Goal: Task Accomplishment & Management: Use online tool/utility

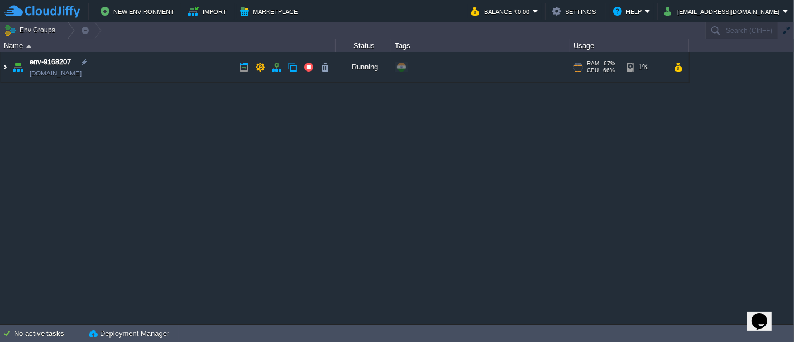
click at [7, 71] on img at bounding box center [5, 67] width 9 height 30
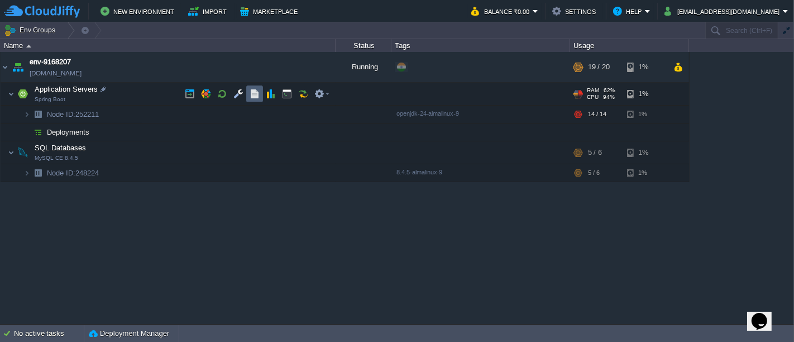
click at [251, 94] on button "button" at bounding box center [254, 94] width 10 height 10
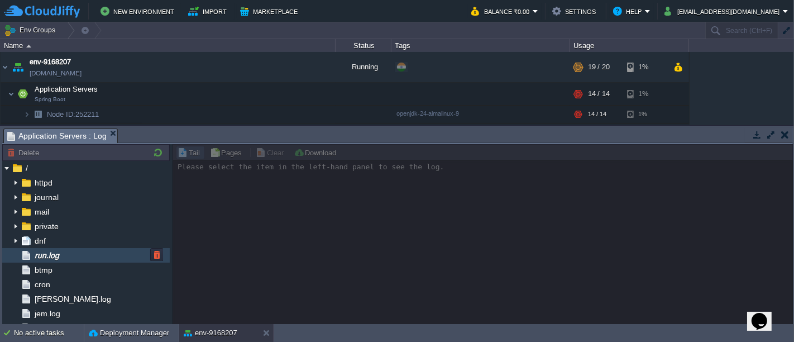
click at [66, 257] on div "run.log" at bounding box center [85, 255] width 167 height 15
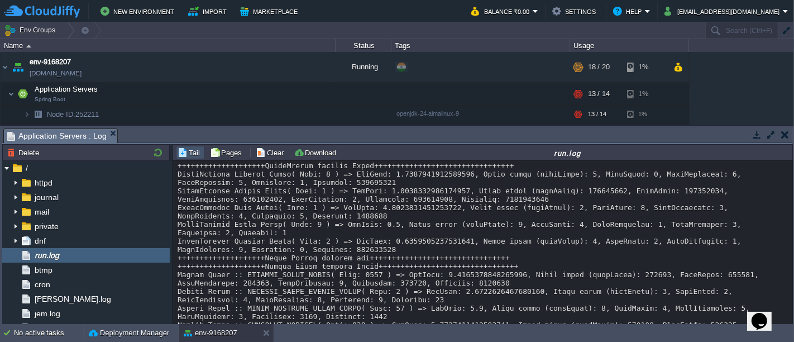
scroll to position [25475, 0]
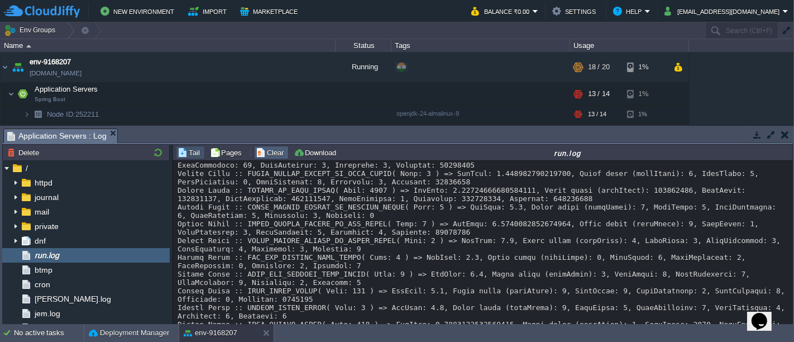
click at [275, 152] on button "Clear" at bounding box center [271, 152] width 31 height 10
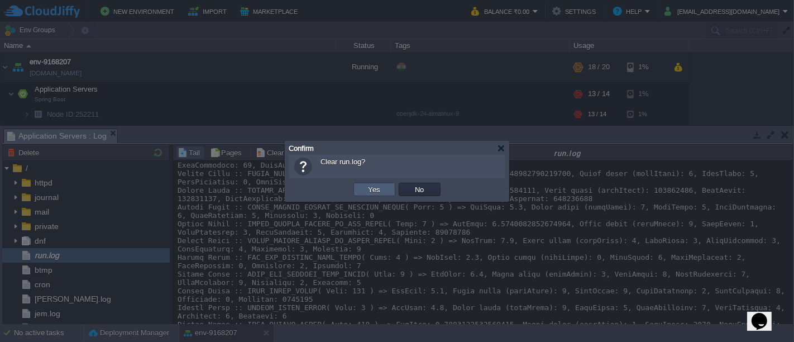
click at [358, 194] on td "Yes" at bounding box center [374, 188] width 42 height 13
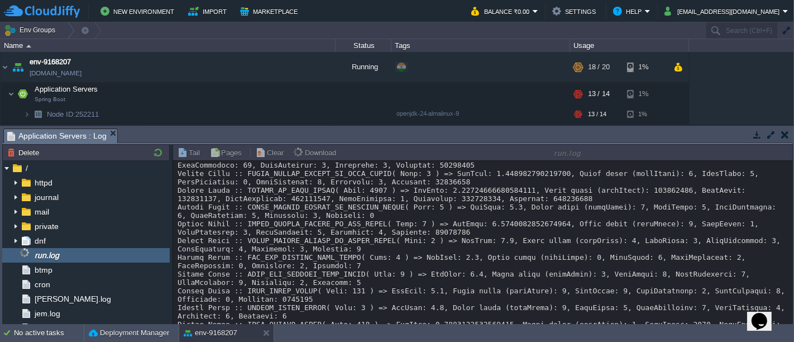
click at [784, 136] on button "button" at bounding box center [785, 134] width 8 height 10
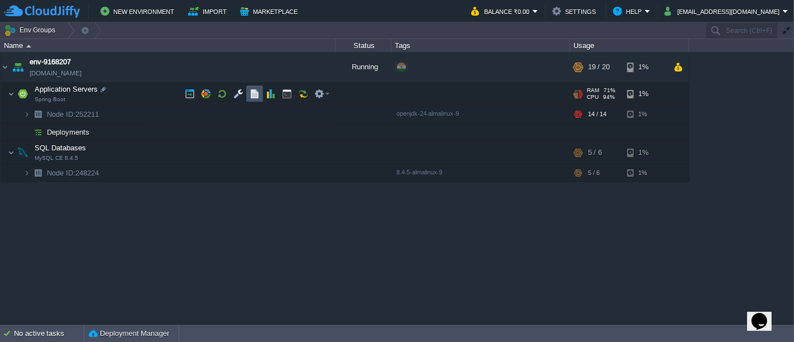
click at [252, 92] on button "button" at bounding box center [254, 94] width 10 height 10
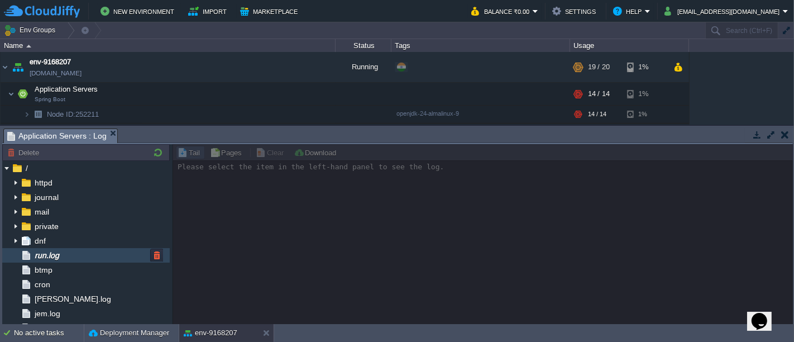
click at [81, 260] on div "run.log" at bounding box center [85, 255] width 167 height 15
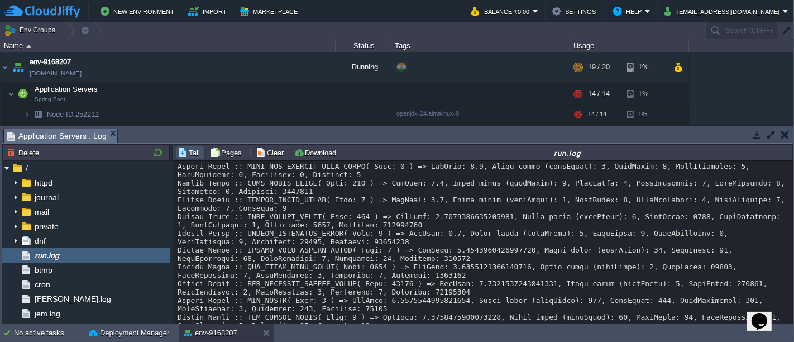
scroll to position [20675, 0]
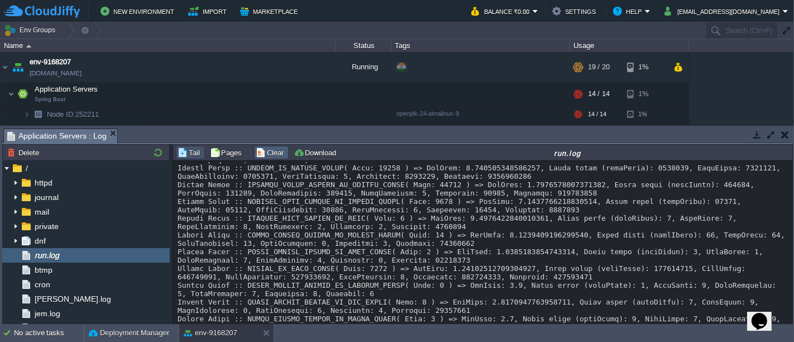
click at [265, 151] on button "Clear" at bounding box center [271, 152] width 31 height 10
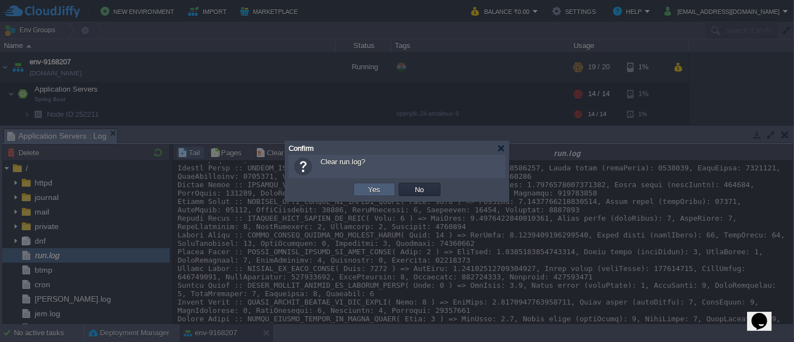
click at [360, 189] on td "Yes" at bounding box center [374, 188] width 42 height 13
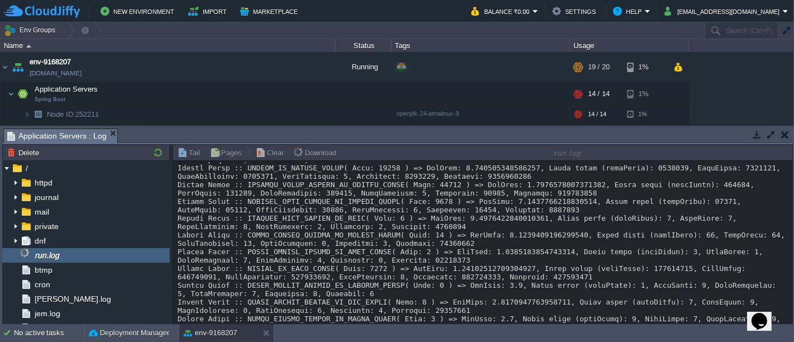
click at [787, 136] on button "button" at bounding box center [785, 134] width 8 height 10
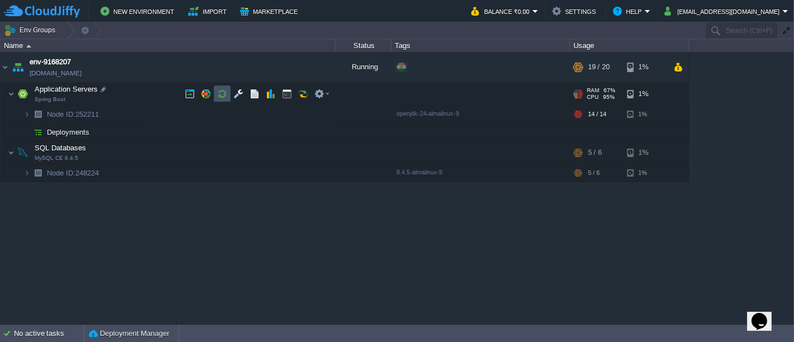
click at [220, 95] on button "button" at bounding box center [222, 94] width 10 height 10
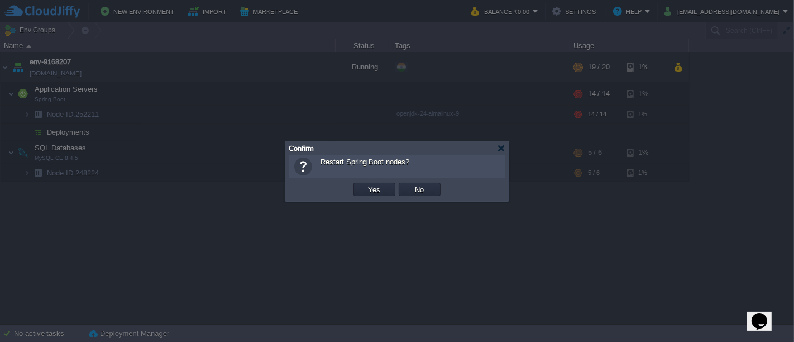
click at [358, 182] on td "Yes" at bounding box center [374, 189] width 45 height 17
click at [362, 185] on td "Yes" at bounding box center [374, 188] width 42 height 13
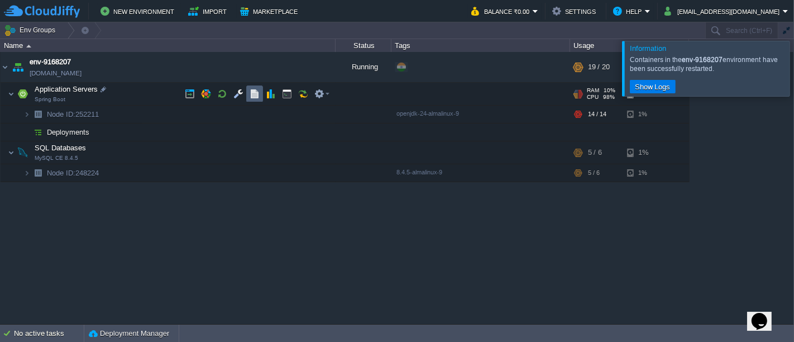
click at [254, 95] on button "button" at bounding box center [254, 94] width 10 height 10
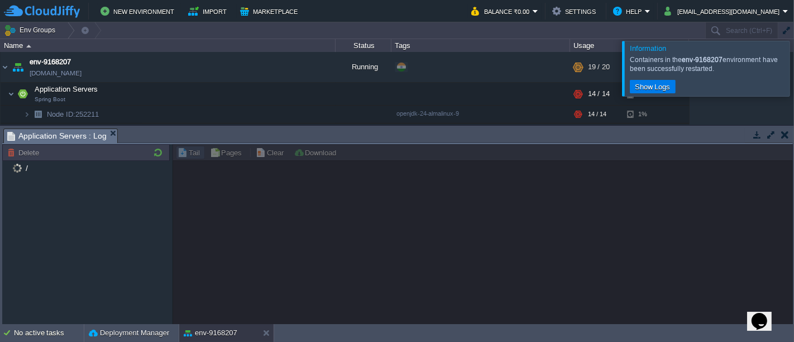
click at [793, 76] on div at bounding box center [807, 68] width 0 height 55
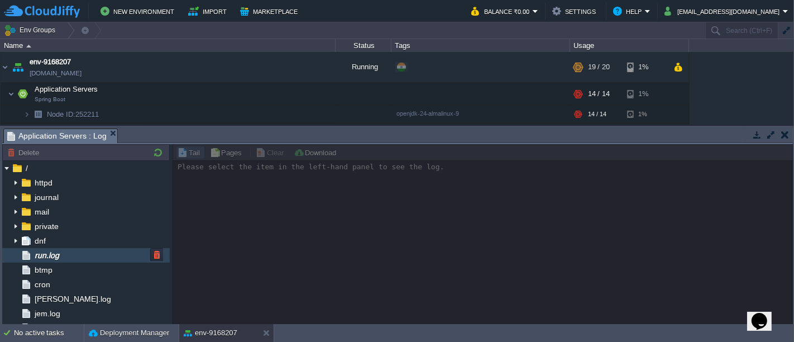
click at [79, 257] on div "run.log" at bounding box center [85, 255] width 167 height 15
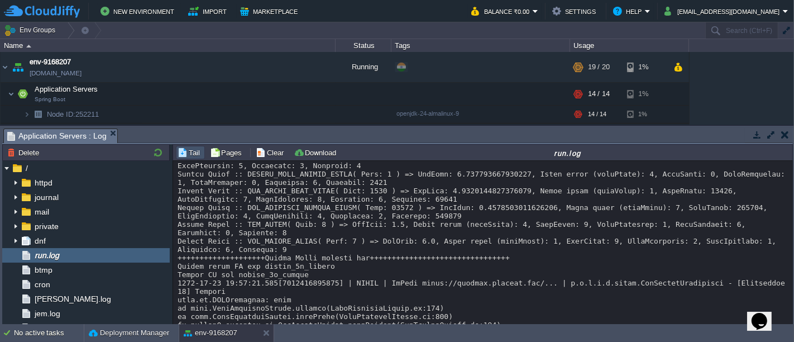
scroll to position [9712, 0]
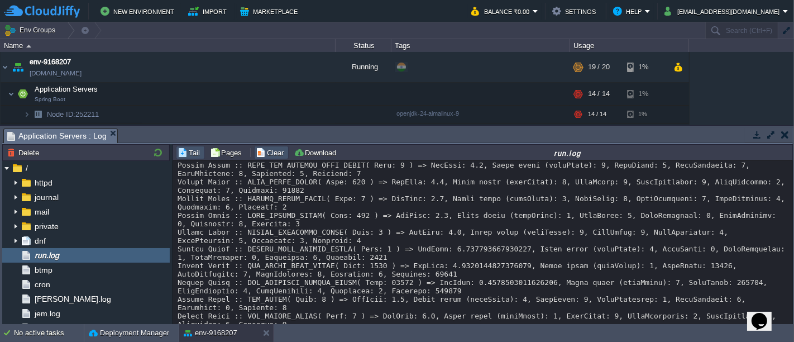
click at [266, 155] on button "Clear" at bounding box center [271, 152] width 31 height 10
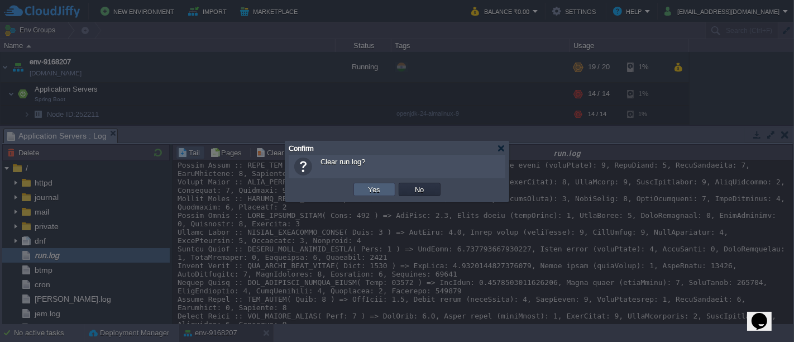
click at [381, 190] on button "Yes" at bounding box center [374, 189] width 19 height 10
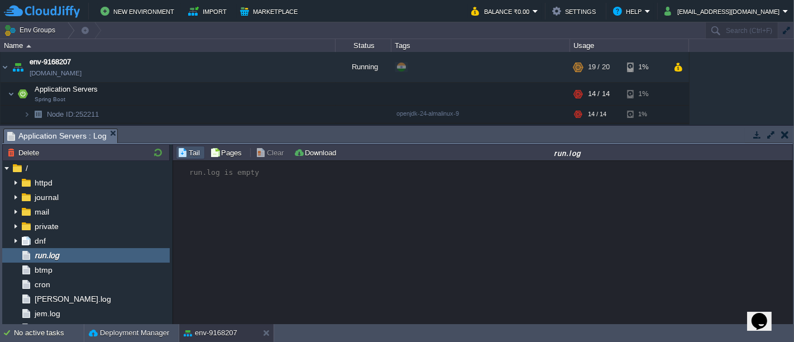
scroll to position [0, 0]
click at [784, 135] on button "button" at bounding box center [785, 134] width 8 height 10
